Goal: Information Seeking & Learning: Learn about a topic

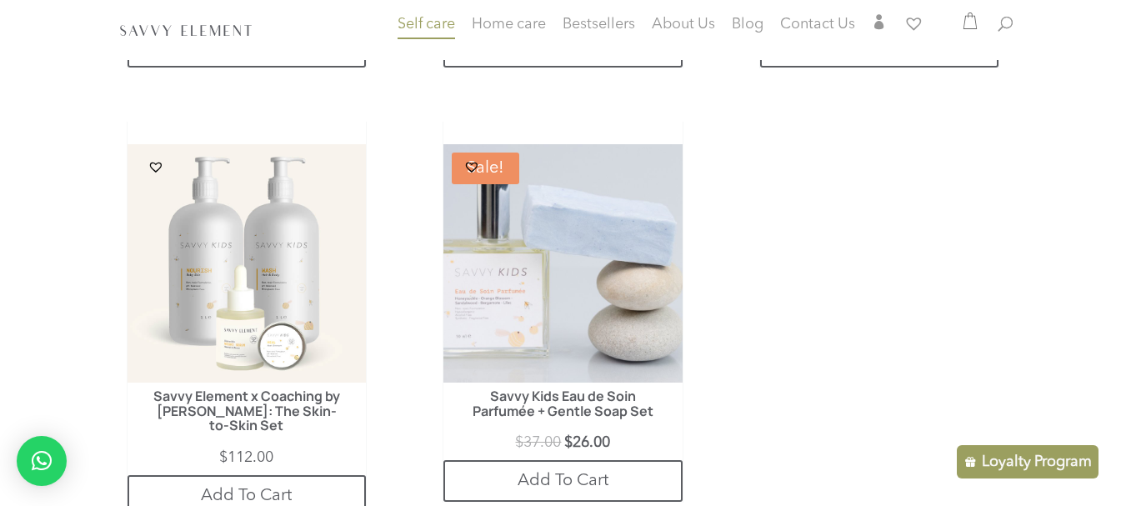
scroll to position [885, 0]
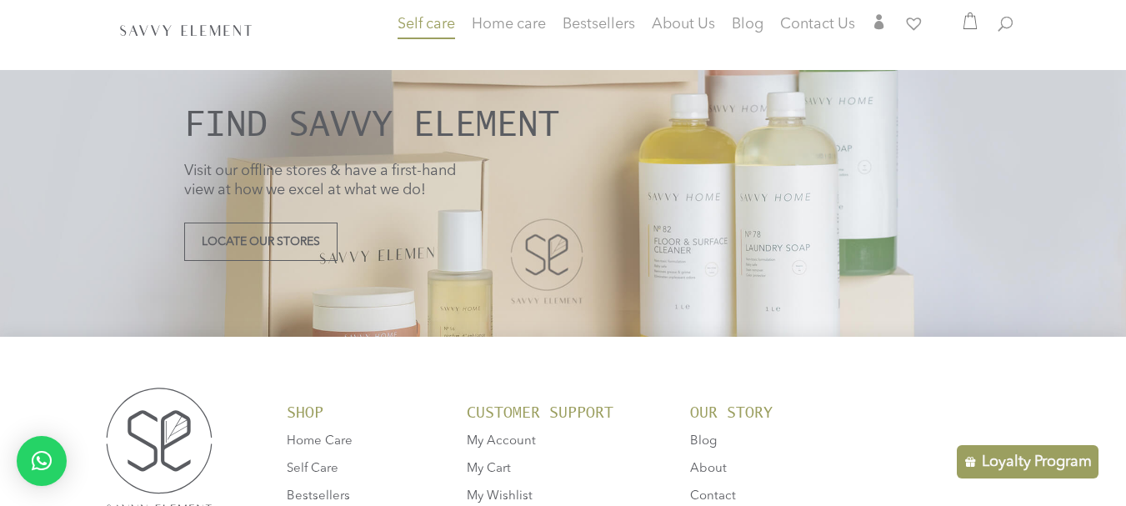
scroll to position [4913, 0]
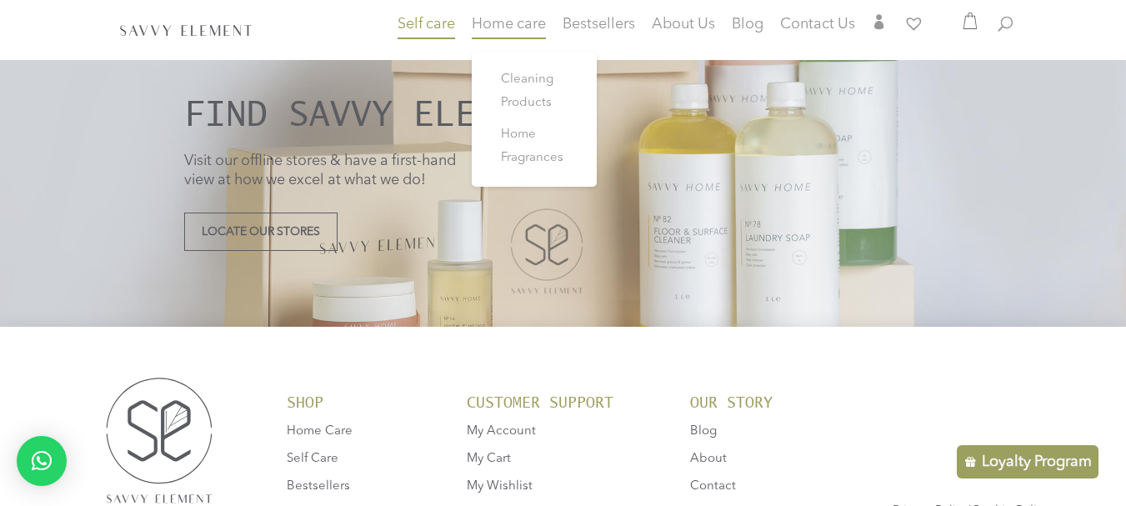
click at [531, 29] on span "Home care" at bounding box center [509, 24] width 74 height 15
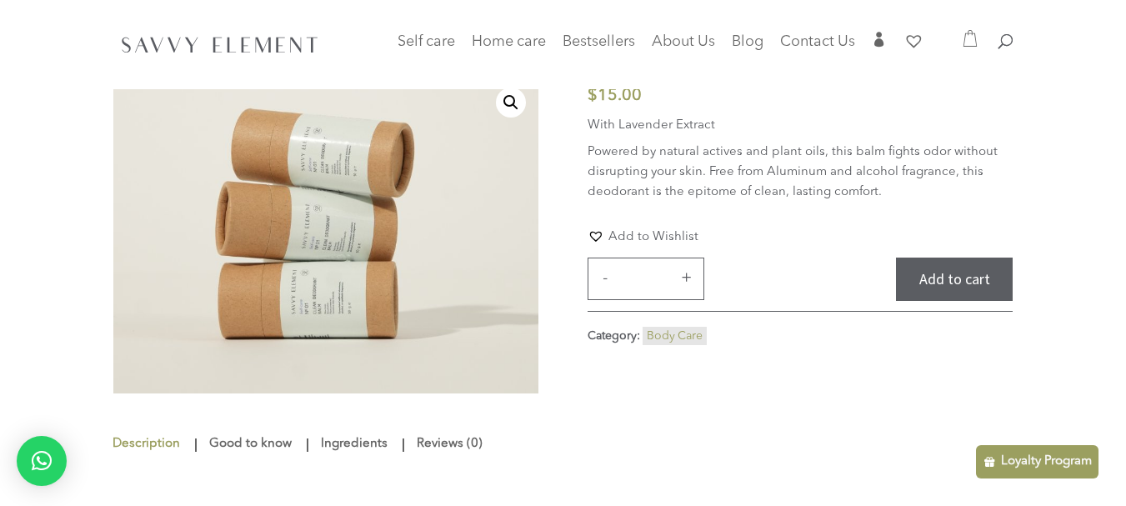
scroll to position [101, 0]
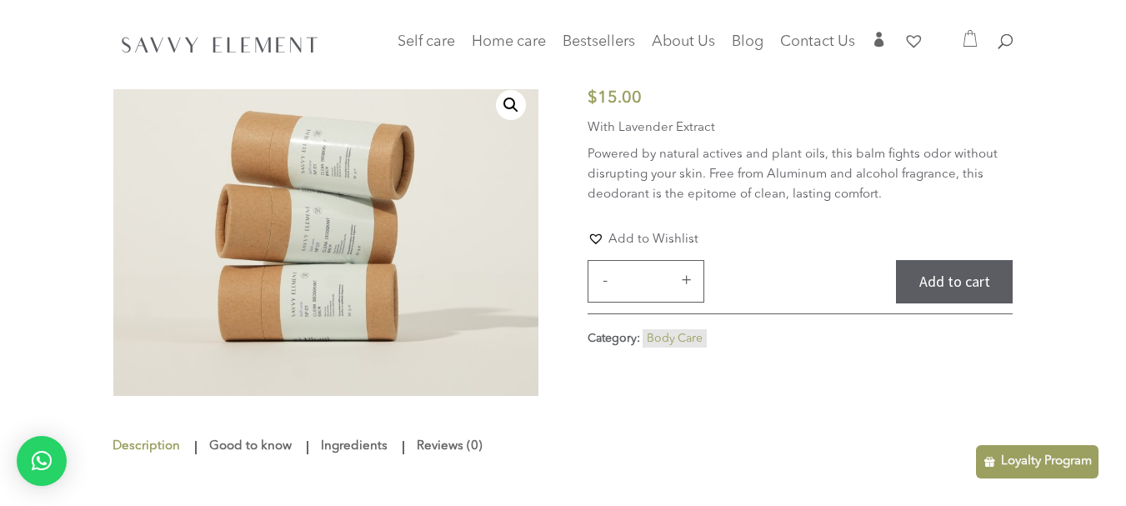
click at [352, 453] on link "Ingredients" at bounding box center [354, 447] width 75 height 30
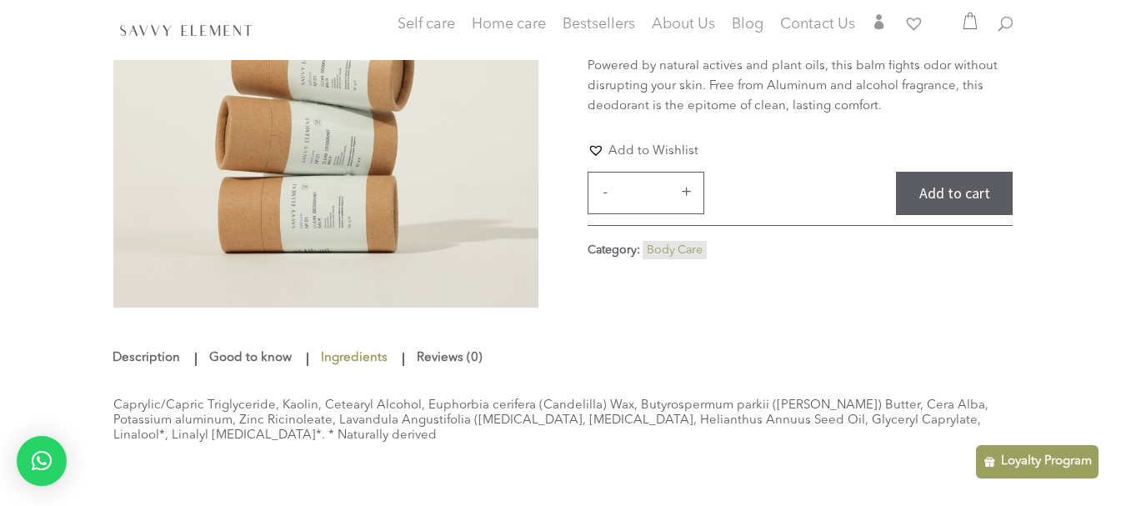
scroll to position [192, 0]
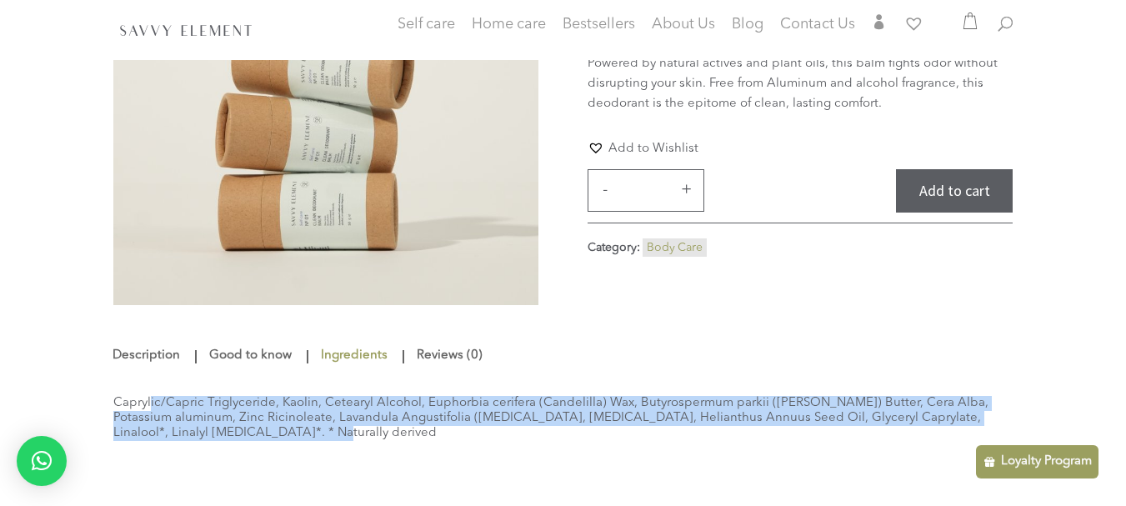
drag, startPoint x: 263, startPoint y: 433, endPoint x: 99, endPoint y: 405, distance: 166.6
copy div "Caprylic/Capric Triglyceride, Kaolin, Cetearyl Alcohol, Euphorbia cerifera (Can…"
